Goal: Task Accomplishment & Management: Use online tool/utility

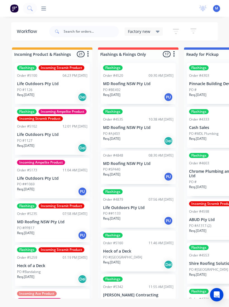
scroll to position [0, 0]
click at [49, 8] on div "productivity Workflow Planner Delivery Scheduling Timesheets" at bounding box center [116, 9] width 158 height 6
click at [42, 10] on icon at bounding box center [43, 8] width 5 height 4
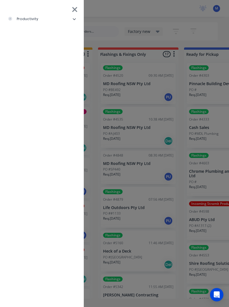
click at [76, 20] on li "productivity" at bounding box center [41, 19] width 75 height 14
click at [59, 58] on li "Delivery Scheduling" at bounding box center [44, 61] width 70 height 14
click at [52, 63] on div "Delivery Scheduling" at bounding box center [34, 60] width 44 height 5
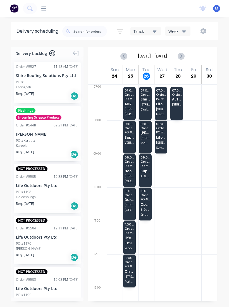
click at [147, 134] on span "[PERSON_NAME] Building Services" at bounding box center [144, 133] width 9 height 4
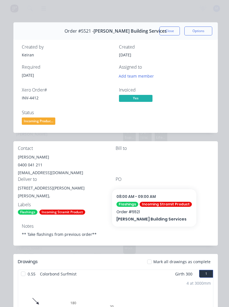
click at [168, 35] on button "Close" at bounding box center [169, 30] width 20 height 9
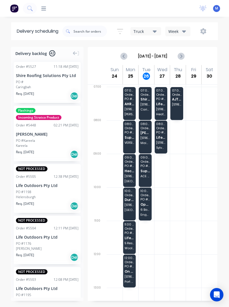
click at [149, 105] on span "[STREET_ADDRESS]" at bounding box center [144, 104] width 9 height 3
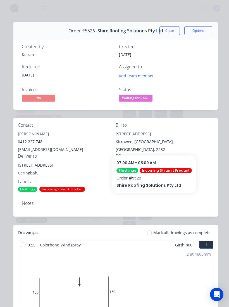
click at [170, 29] on button "Close" at bounding box center [169, 30] width 20 height 9
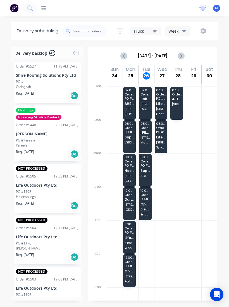
click at [149, 207] on div "10:00 - 11:00 Order # 5512 PO # [GEOGRAPHIC_DATA] Open Water Construction Pty L…" at bounding box center [145, 203] width 13 height 33
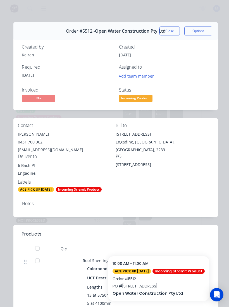
click at [171, 31] on button "Close" at bounding box center [169, 30] width 20 height 9
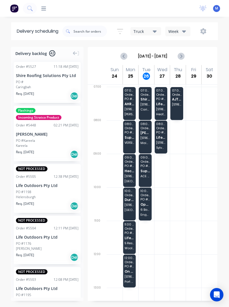
click at [147, 107] on div "07:00 - 08:00 Order # 5526 Shire Roofing Solutions Pty Ltd [STREET_ADDRESS]" at bounding box center [145, 103] width 13 height 33
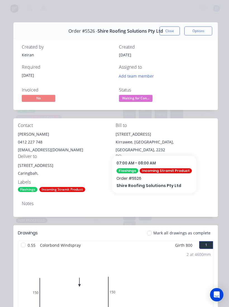
click at [173, 29] on button "Close" at bounding box center [169, 30] width 20 height 9
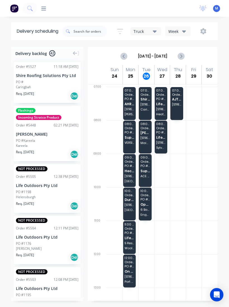
click at [146, 201] on div "10:00 - 11:00 Order # 5512 PO # [GEOGRAPHIC_DATA] Open Water Construction Pty L…" at bounding box center [145, 203] width 13 height 33
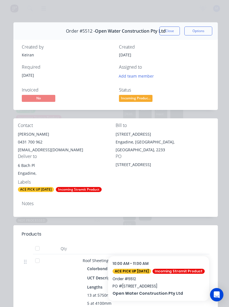
click at [168, 31] on button "Close" at bounding box center [169, 30] width 20 height 9
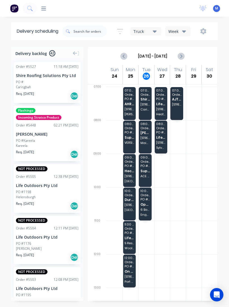
click at [147, 103] on span "[STREET_ADDRESS]" at bounding box center [144, 104] width 9 height 3
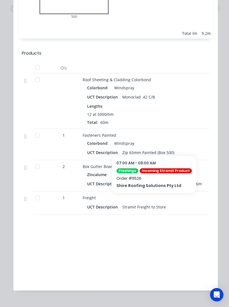
scroll to position [295, 0]
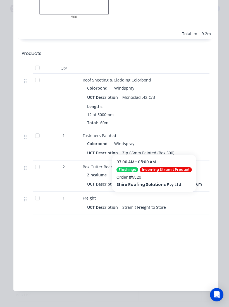
click at [218, 178] on div "Order details Collaborate Checklists 0/0 Tracking Linked Orders Timeline Order …" at bounding box center [114, 13] width 217 height 572
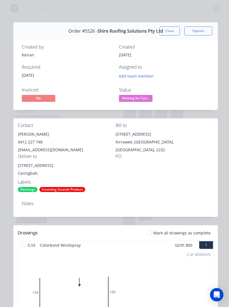
scroll to position [0, 0]
click at [176, 30] on button "Close" at bounding box center [169, 30] width 20 height 9
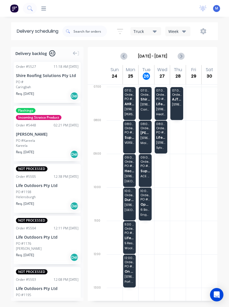
click at [149, 136] on span "[STREET_ADDRESS][PERSON_NAME]" at bounding box center [144, 137] width 9 height 3
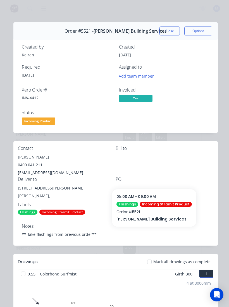
click at [174, 31] on button "Close" at bounding box center [169, 30] width 20 height 9
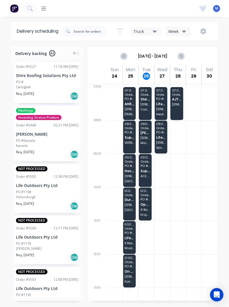
click at [148, 205] on span "Open Water Construction Pty Ltd" at bounding box center [144, 204] width 9 height 4
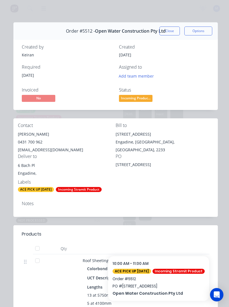
click at [174, 32] on button "Close" at bounding box center [169, 30] width 20 height 9
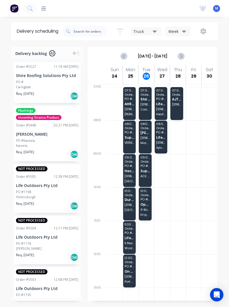
click at [148, 105] on span "[STREET_ADDRESS]" at bounding box center [144, 104] width 9 height 3
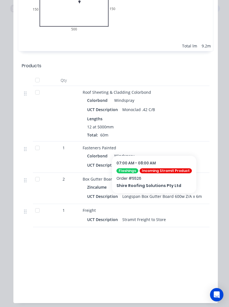
scroll to position [288, 0]
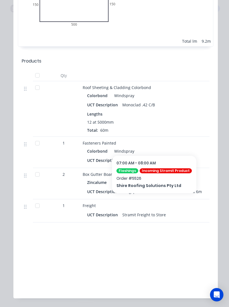
click at [36, 87] on div at bounding box center [37, 87] width 11 height 11
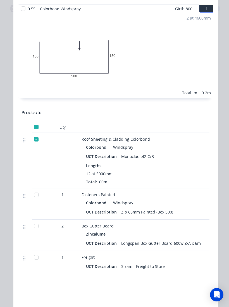
scroll to position [234, 0]
